Goal: Task Accomplishment & Management: Manage account settings

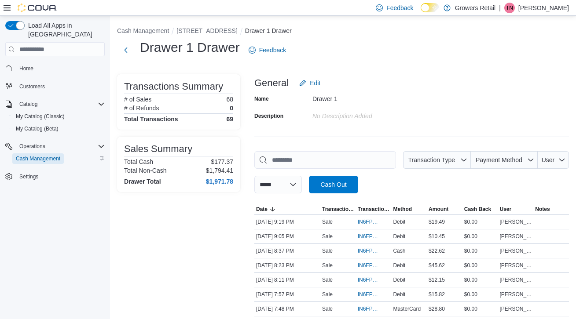
click at [37, 155] on span "Cash Management" at bounding box center [38, 158] width 44 height 7
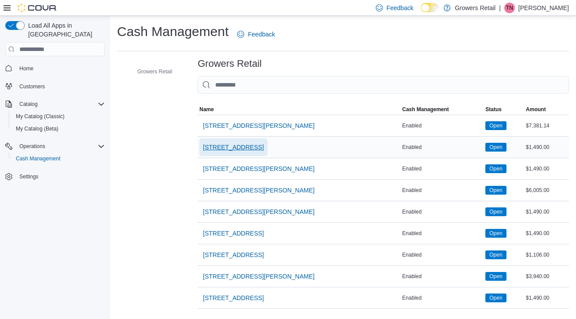
click at [236, 147] on span "[STREET_ADDRESS]" at bounding box center [233, 147] width 61 height 9
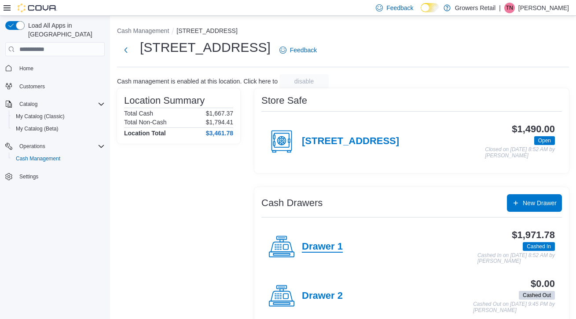
click at [315, 247] on h4 "Drawer 1" at bounding box center [322, 247] width 41 height 11
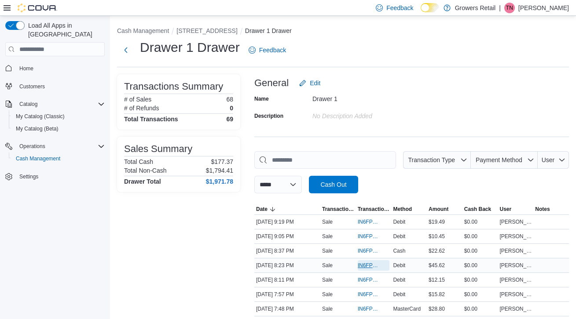
click at [369, 264] on span "IN6FPW-2064388" at bounding box center [369, 265] width 23 height 7
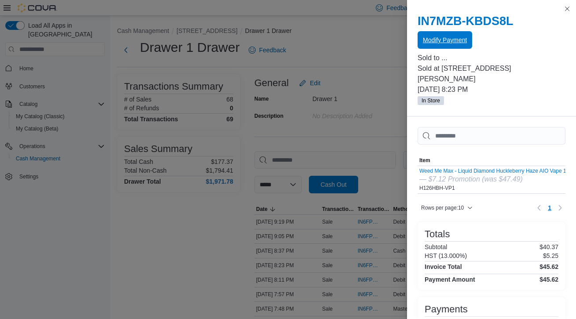
click at [440, 41] on span "Modify Payment" at bounding box center [445, 40] width 44 height 9
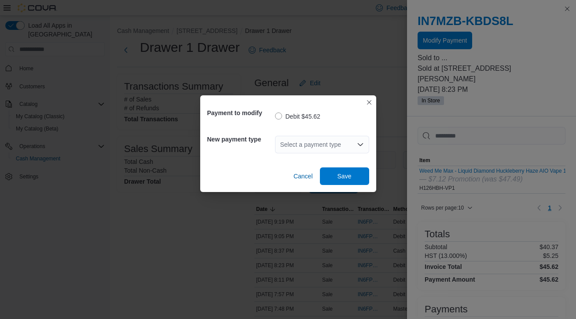
click at [336, 149] on div "Select a payment type" at bounding box center [322, 145] width 94 height 18
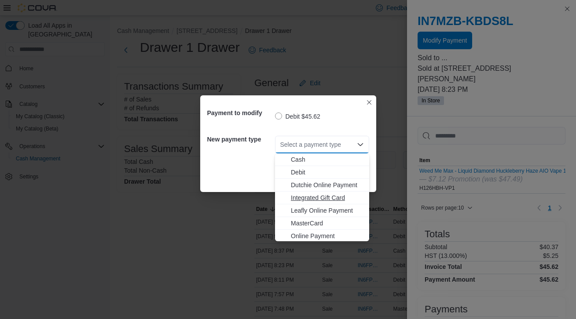
scroll to position [14, 0]
click at [308, 238] on span "Visa" at bounding box center [327, 235] width 73 height 9
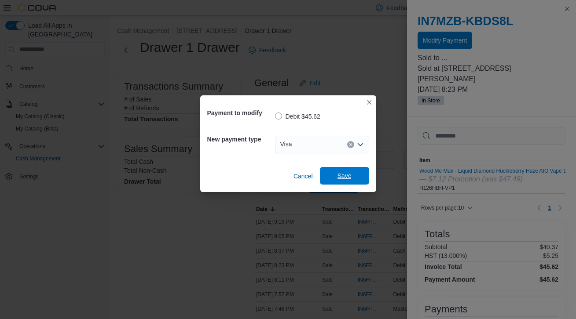
click at [345, 180] on span "Save" at bounding box center [344, 176] width 14 height 9
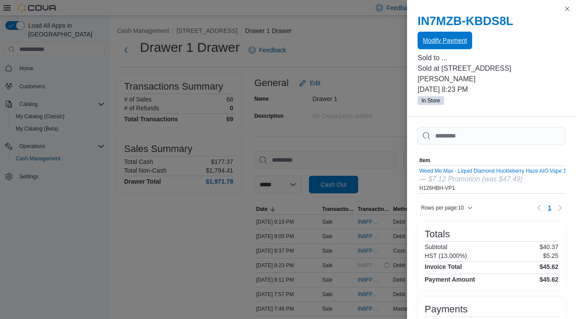
scroll to position [0, 0]
